Goal: Task Accomplishment & Management: Complete application form

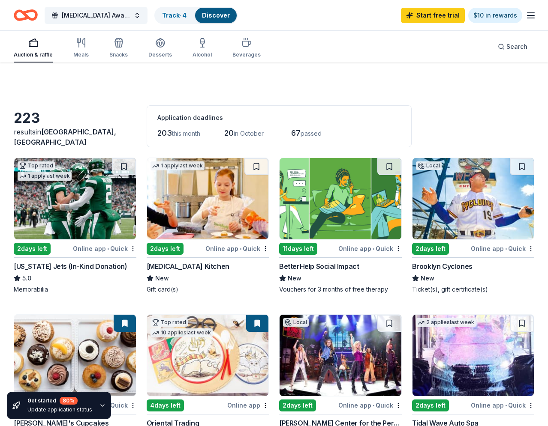
scroll to position [219, 0]
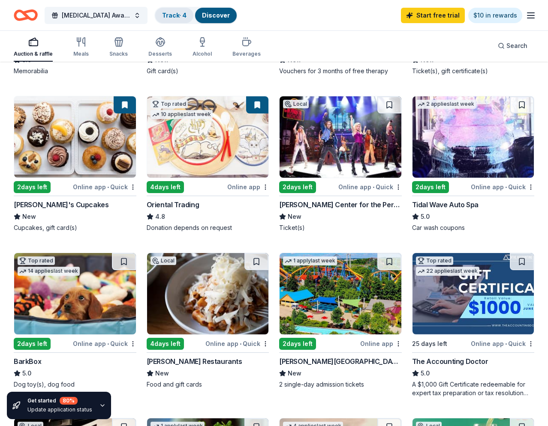
click at [173, 15] on link "Track · 4" at bounding box center [174, 15] width 24 height 7
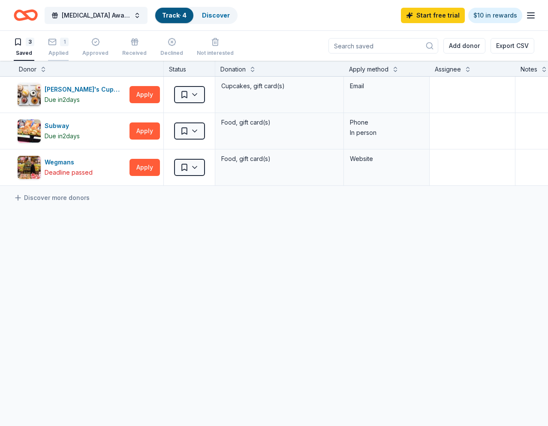
click at [59, 50] on div "Applied" at bounding box center [58, 53] width 21 height 7
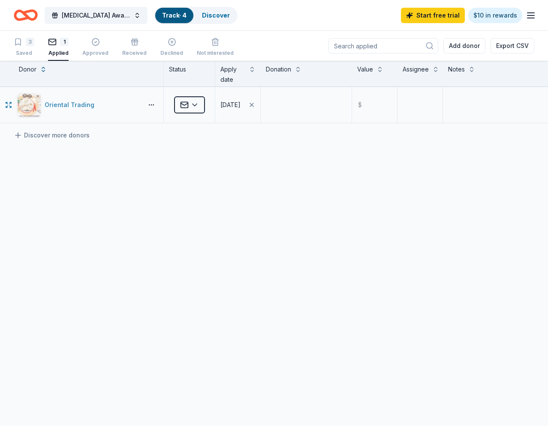
click at [70, 107] on div "Oriental Trading" at bounding box center [71, 105] width 53 height 10
click at [216, 16] on link "Discover" at bounding box center [216, 15] width 28 height 7
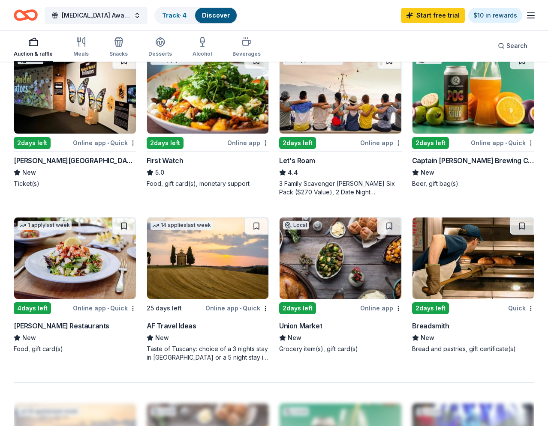
scroll to position [586, 0]
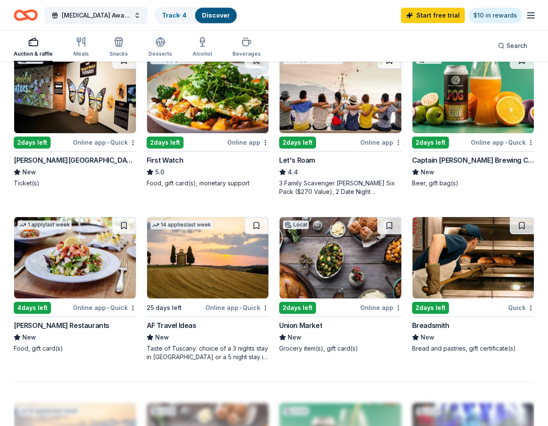
click at [337, 302] on div "Local 2 days left Online app Union Market New Grocery item(s), gift card(s)" at bounding box center [340, 285] width 123 height 136
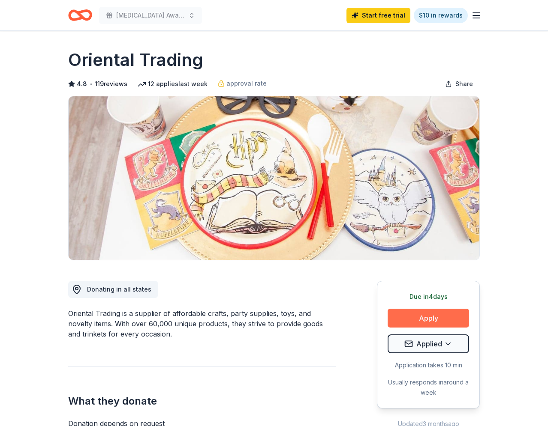
click at [423, 318] on button "Apply" at bounding box center [427, 318] width 81 height 19
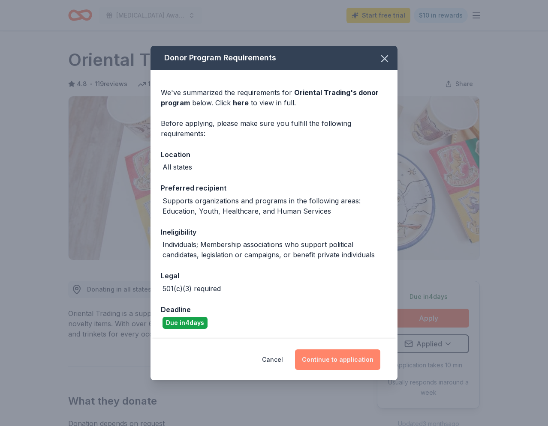
click at [349, 364] on button "Continue to application" at bounding box center [337, 360] width 85 height 21
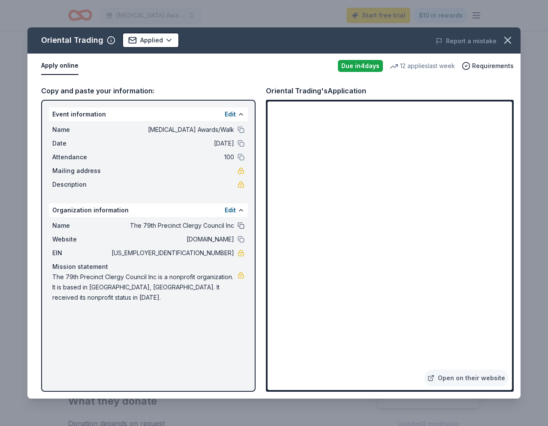
click at [241, 226] on button at bounding box center [240, 225] width 7 height 7
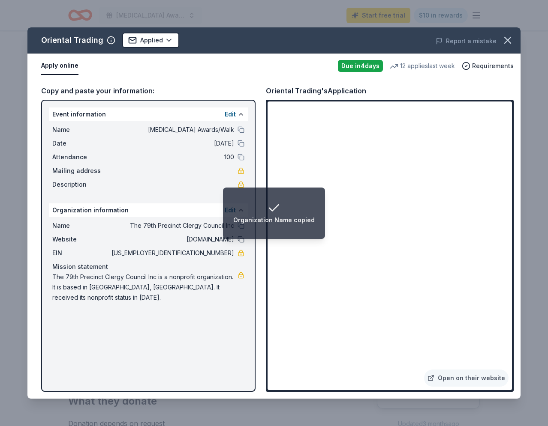
click at [240, 240] on button at bounding box center [240, 239] width 7 height 7
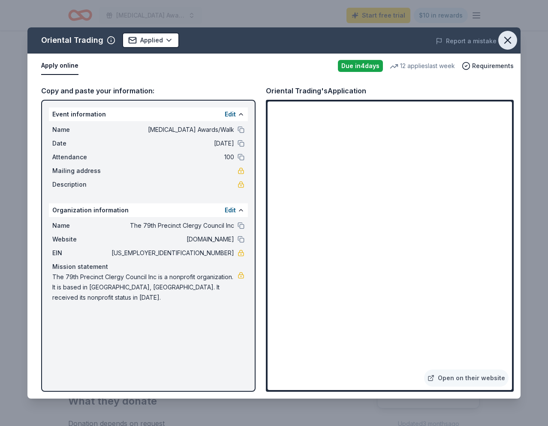
click at [510, 40] on icon "button" at bounding box center [508, 40] width 12 height 12
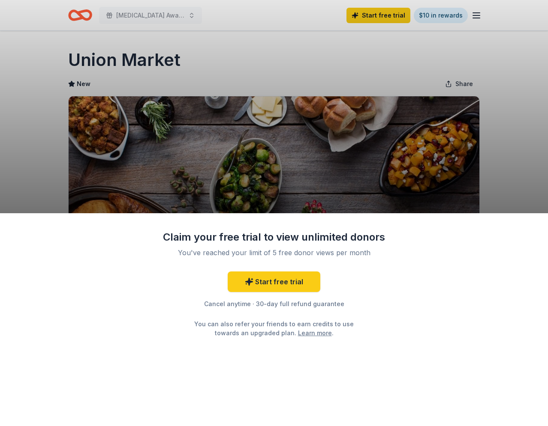
click at [332, 140] on div "Claim your free trial to view unlimited donors You've reached your limit of 5 f…" at bounding box center [274, 213] width 548 height 426
